Goal: Task Accomplishment & Management: Manage account settings

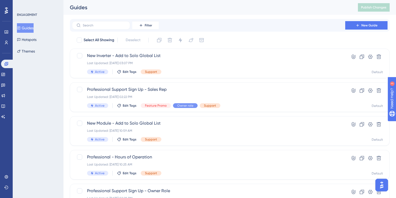
click at [30, 102] on div "ENGAGEMENT Guides Hotspots Themes" at bounding box center [38, 99] width 51 height 198
click at [6, 176] on icon at bounding box center [5, 176] width 3 height 3
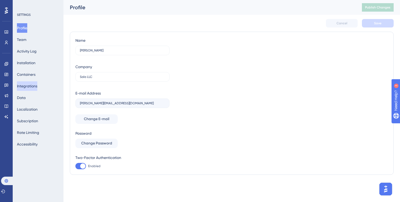
click at [37, 88] on button "Integrations" at bounding box center [27, 86] width 20 height 10
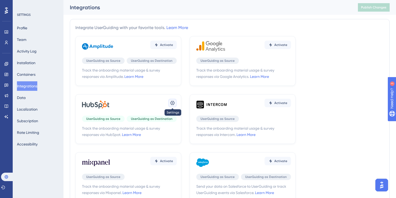
click at [170, 102] on icon at bounding box center [172, 102] width 5 height 5
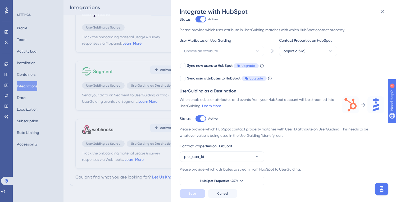
scroll to position [136, 0]
click at [242, 183] on icon at bounding box center [241, 181] width 4 height 4
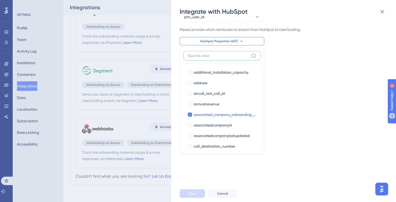
click at [224, 56] on input at bounding box center [217, 56] width 61 height 4
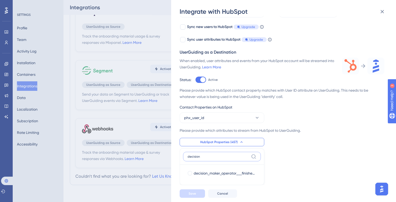
type input "decision"
click at [207, 70] on div "When enabled, user attributes and events from your HubSpot account will be stre…" at bounding box center [258, 70] width 156 height 25
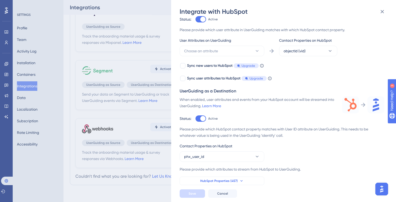
scroll to position [87, 0]
click at [233, 180] on span "HubSpot Properties (457)" at bounding box center [219, 181] width 38 height 4
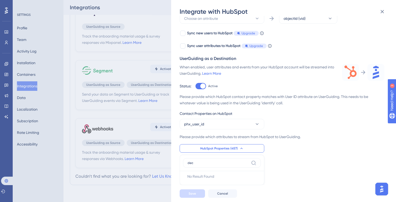
scroll to position [126, 0]
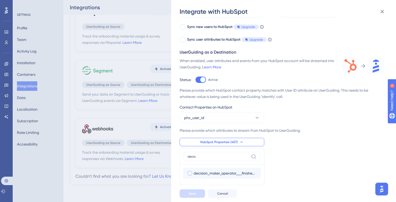
type input "decis"
click at [190, 172] on div at bounding box center [190, 173] width 4 height 4
checkbox input "true"
click at [198, 196] on button "Save" at bounding box center [192, 194] width 25 height 8
